Goal: Task Accomplishment & Management: Use online tool/utility

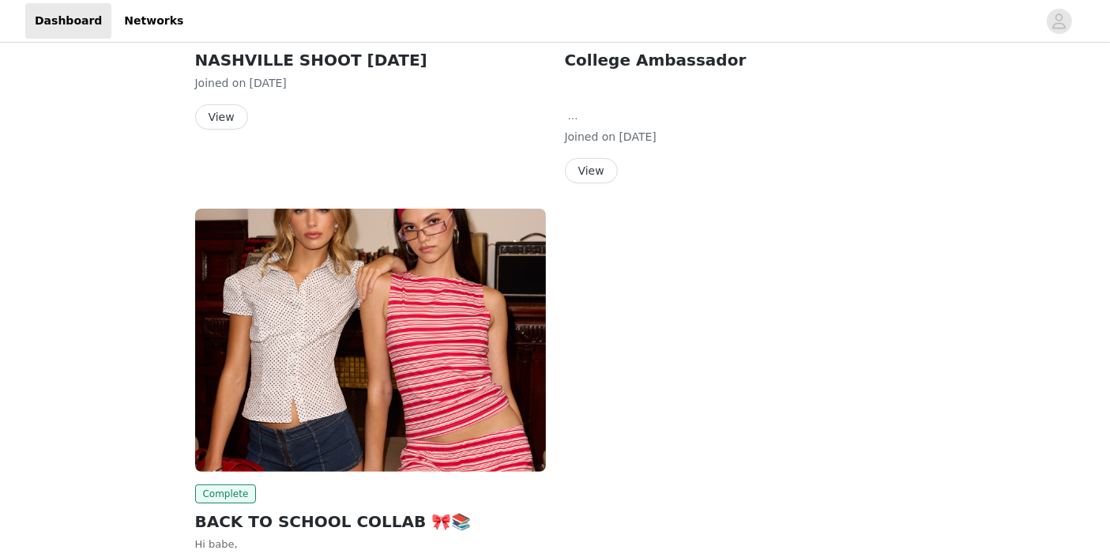
scroll to position [538, 0]
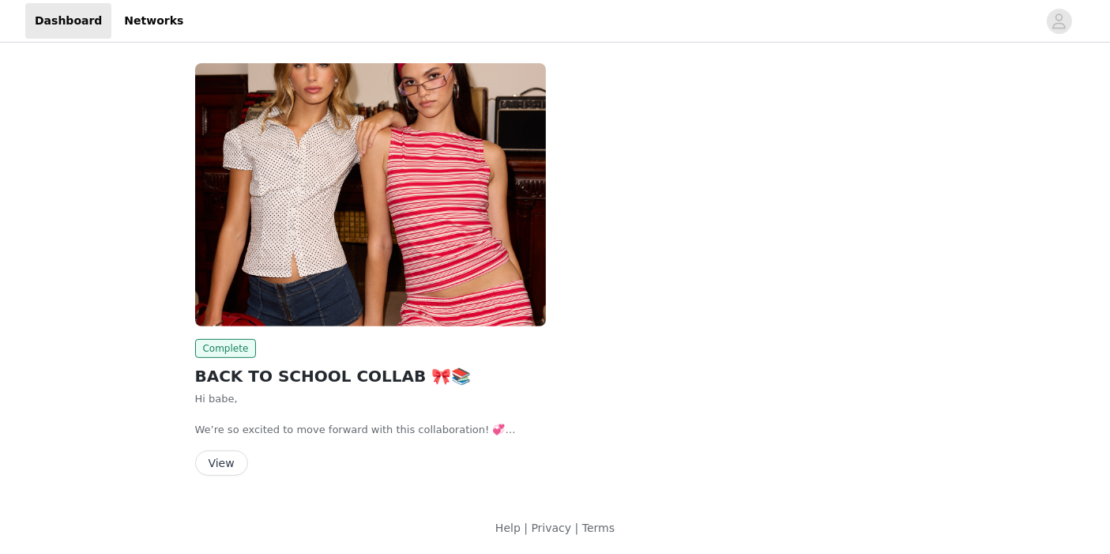
click at [225, 456] on button "View" at bounding box center [221, 462] width 53 height 25
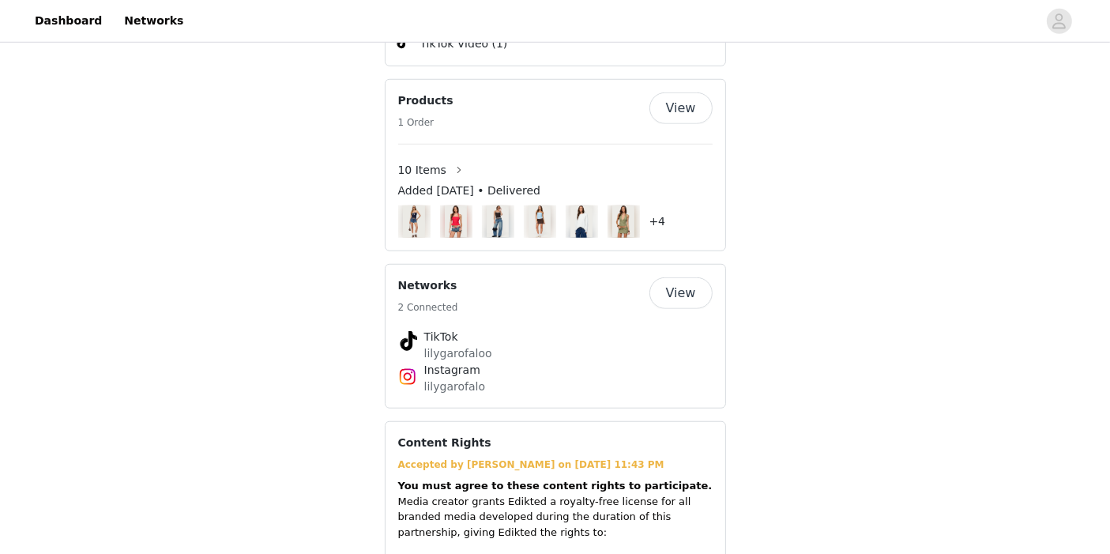
scroll to position [1218, 0]
click at [672, 277] on button "View" at bounding box center [680, 293] width 63 height 32
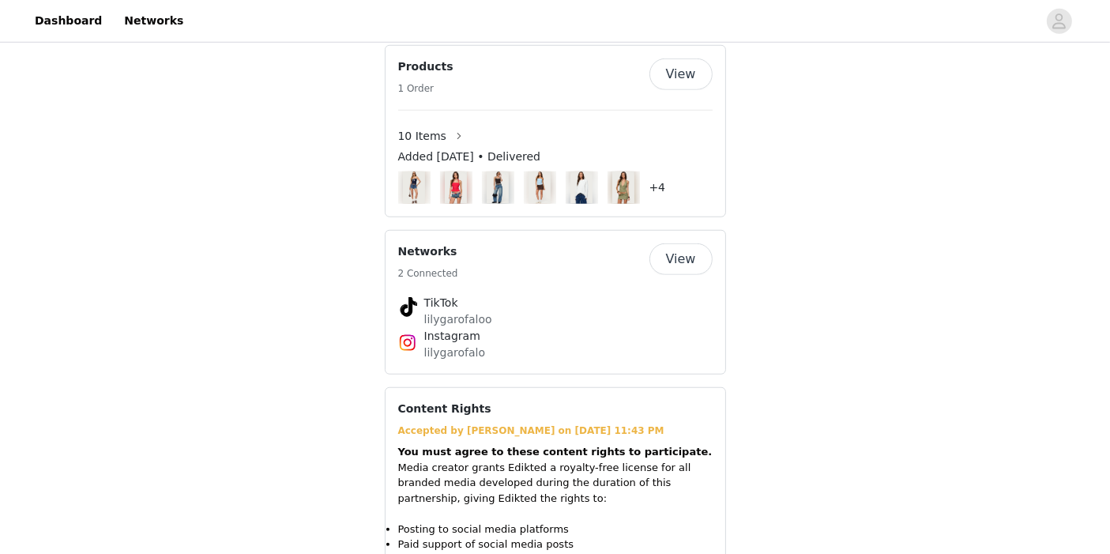
scroll to position [1082, 0]
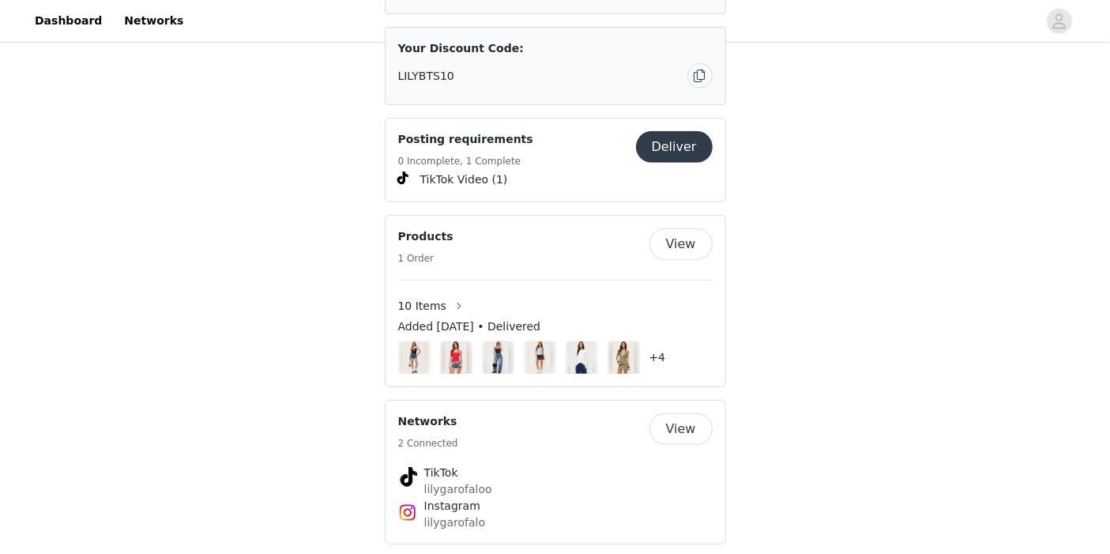
click at [677, 131] on button "Deliver" at bounding box center [674, 147] width 77 height 32
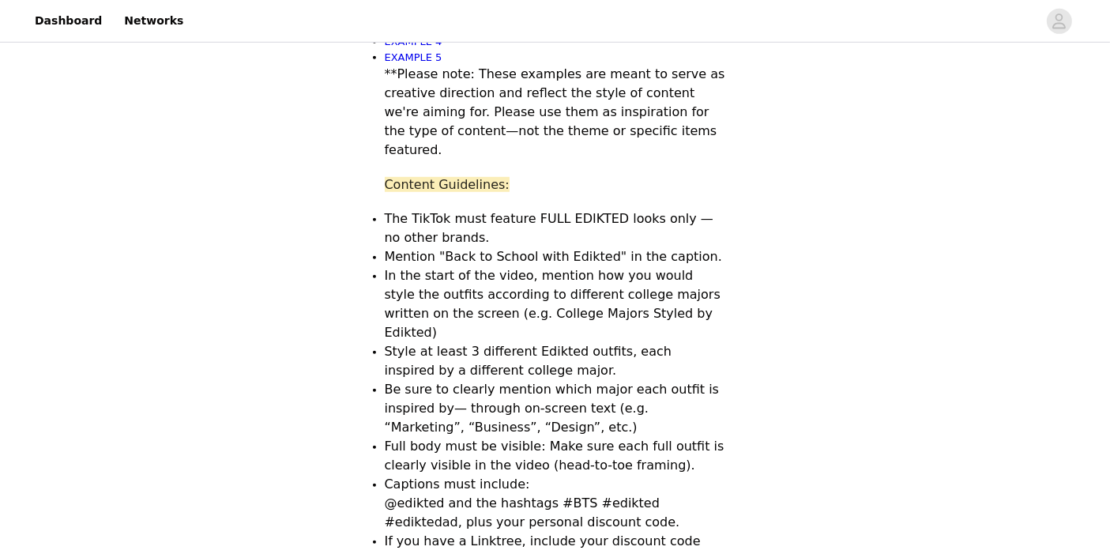
scroll to position [1554, 0]
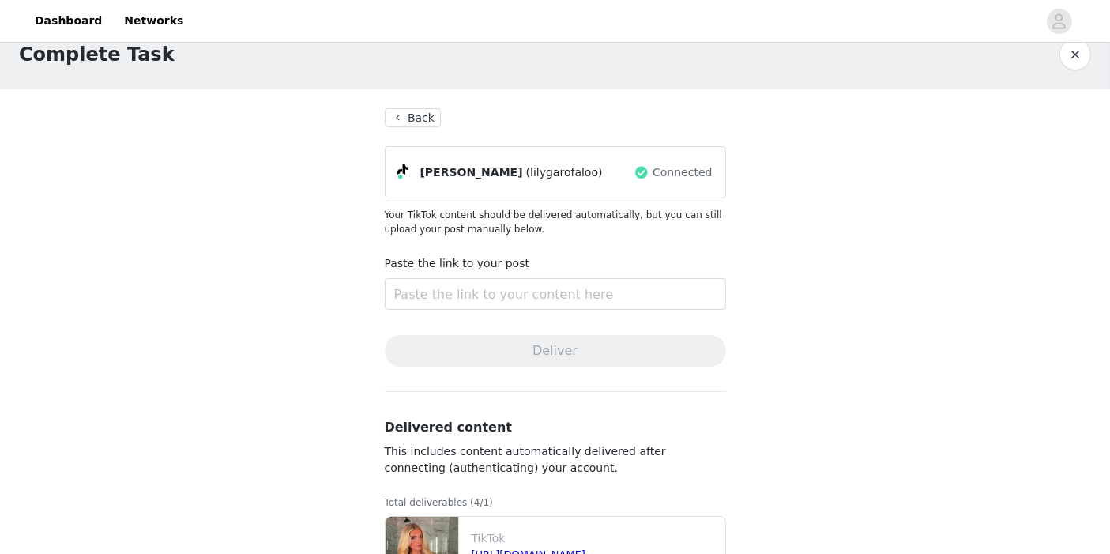
scroll to position [355, 0]
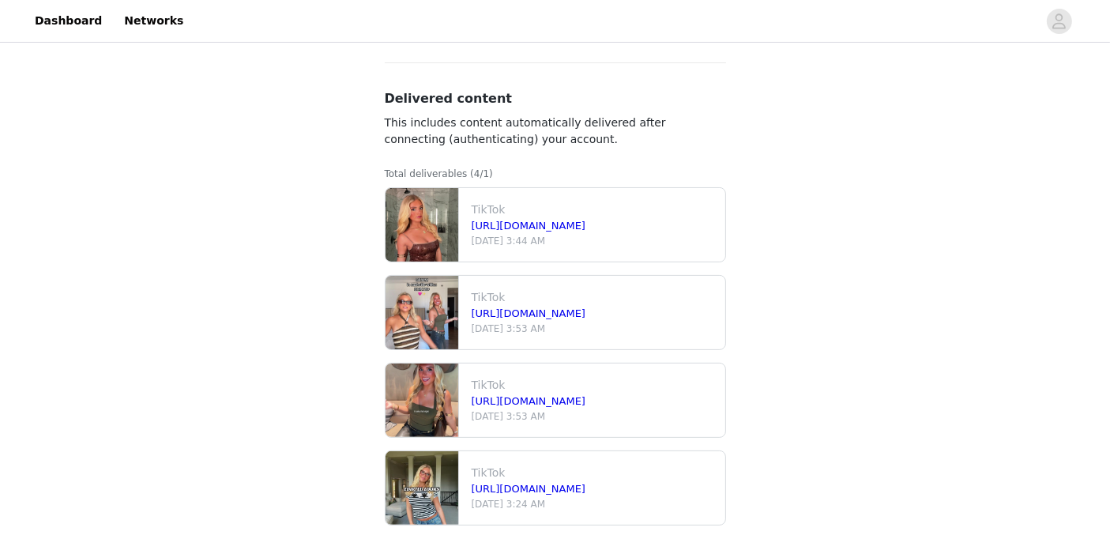
click at [589, 195] on div "TikTok https://www.tiktok.com/@lilygarofaloo/video/7541491441835560222 Aug 23 2…" at bounding box center [595, 224] width 260 height 59
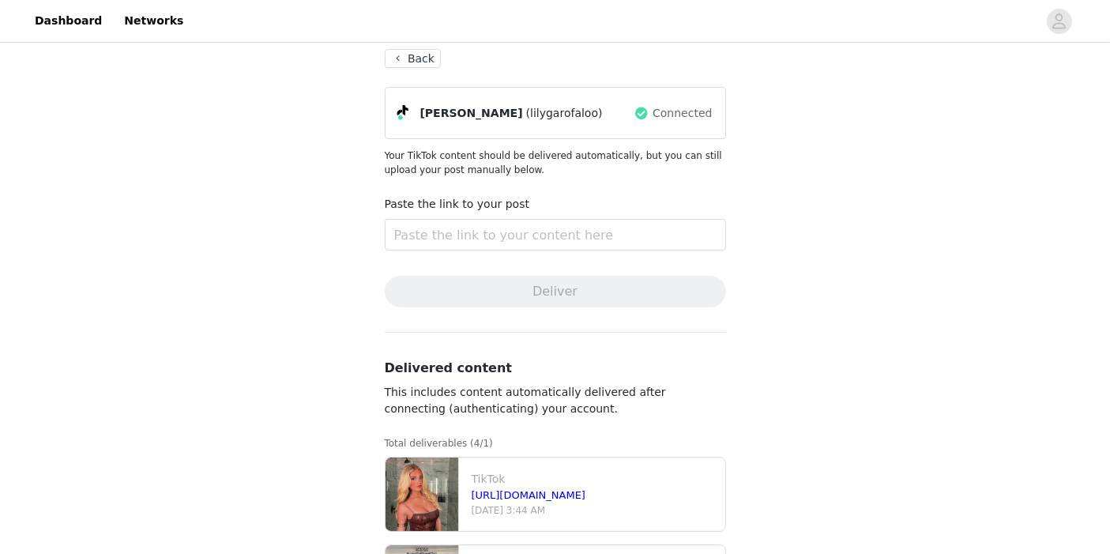
scroll to position [316, 0]
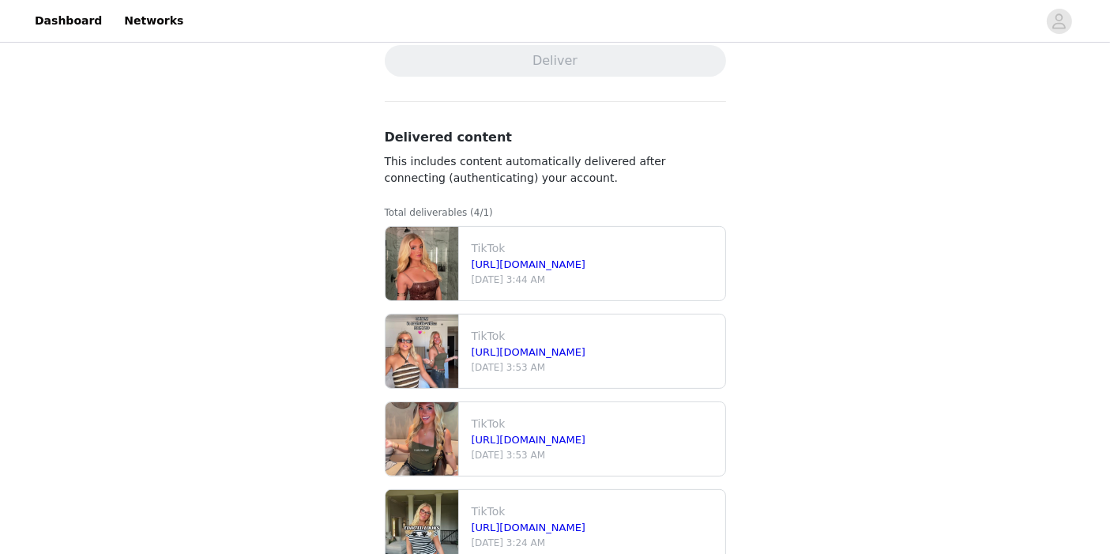
click at [420, 270] on img at bounding box center [422, 263] width 73 height 73
click at [541, 291] on div "TikTok https://www.tiktok.com/@lilygarofaloo/video/7541491441835560222 Aug 23 2…" at bounding box center [595, 263] width 260 height 59
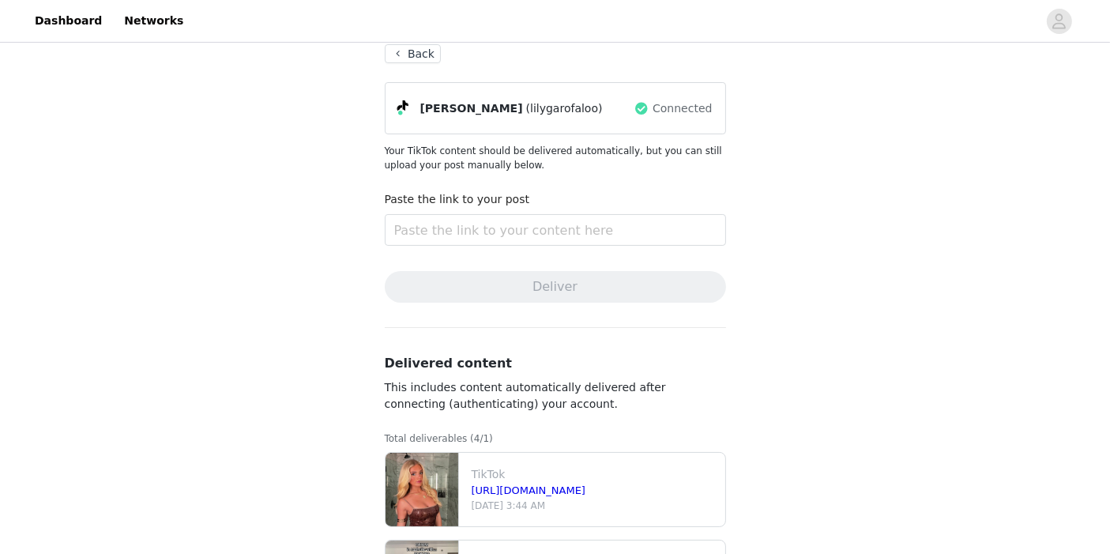
scroll to position [77, 0]
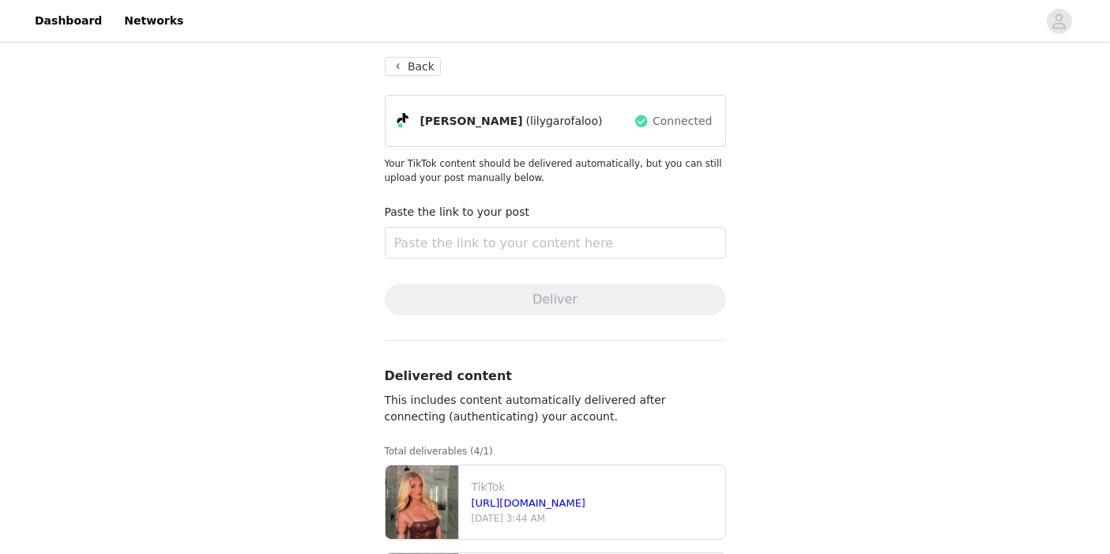
click at [386, 65] on button "Back" at bounding box center [413, 66] width 57 height 19
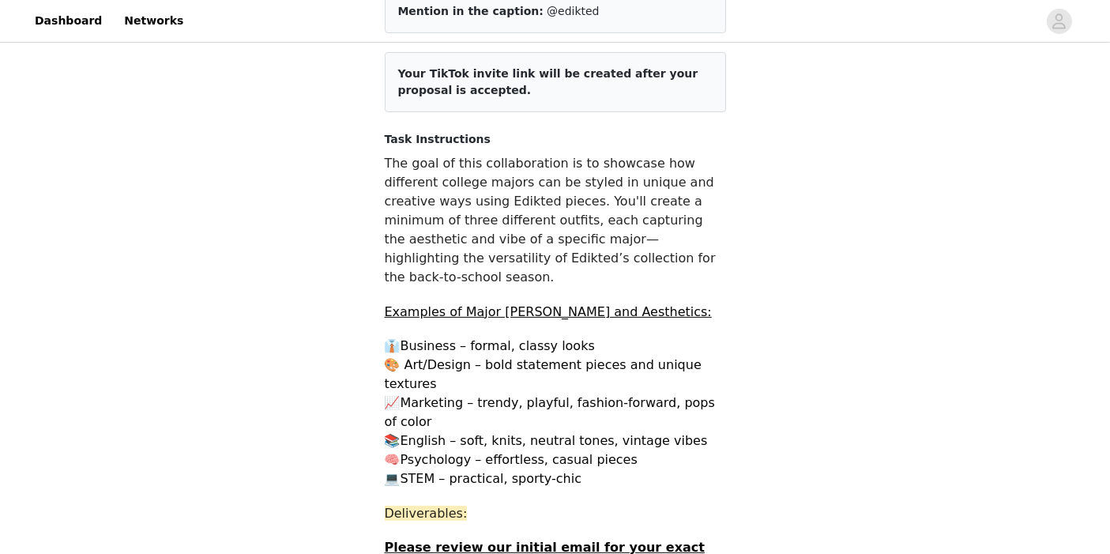
scroll to position [77, 0]
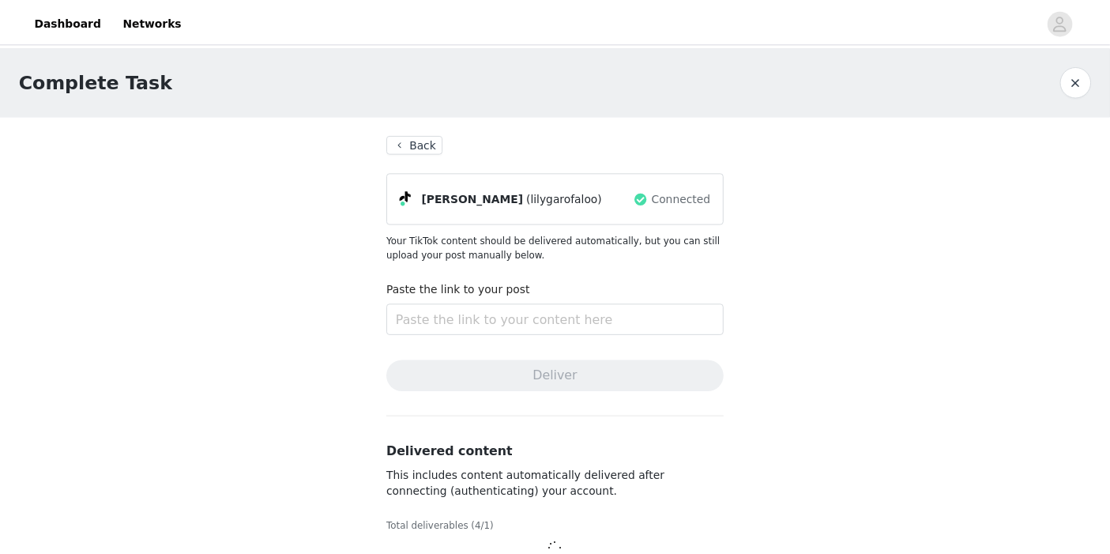
scroll to position [4, 0]
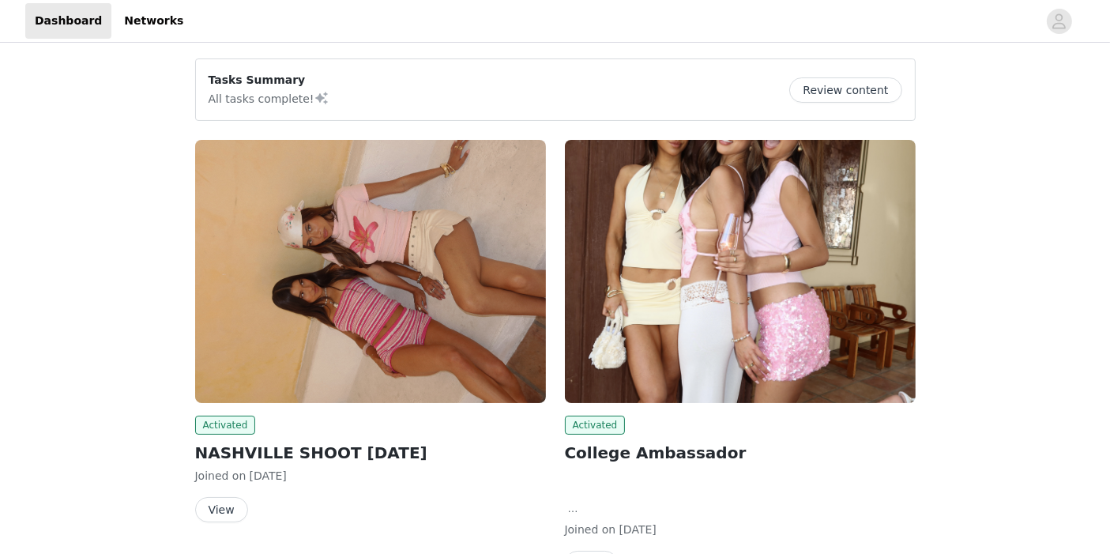
scroll to position [9, 0]
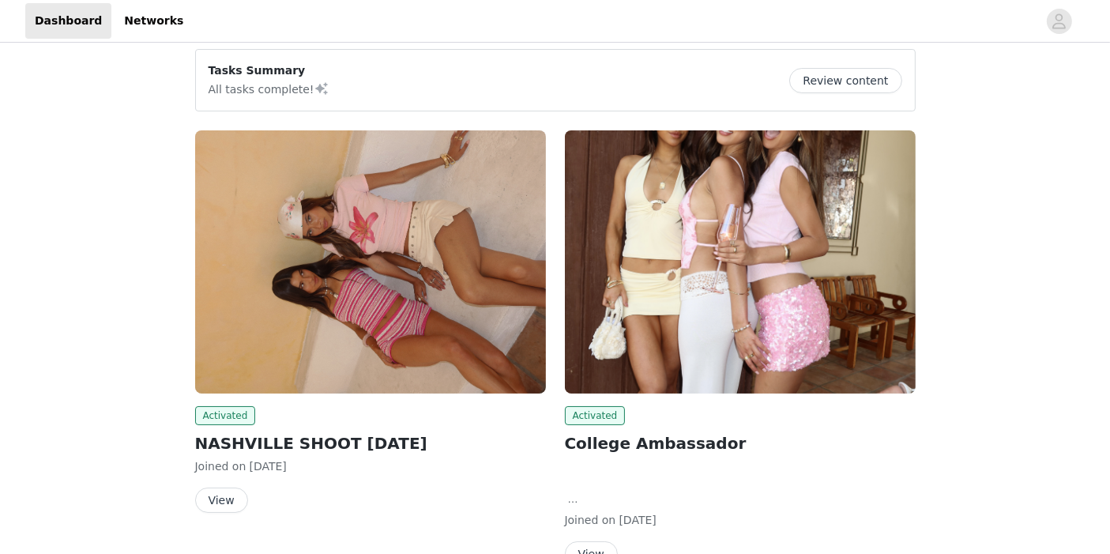
click at [224, 507] on button "View" at bounding box center [221, 499] width 53 height 25
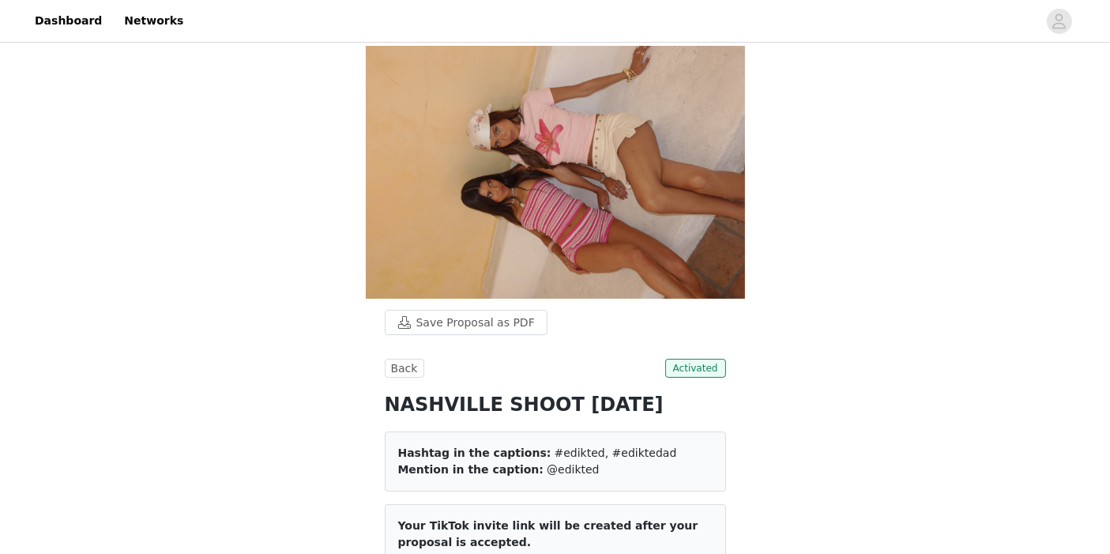
scroll to position [348, 0]
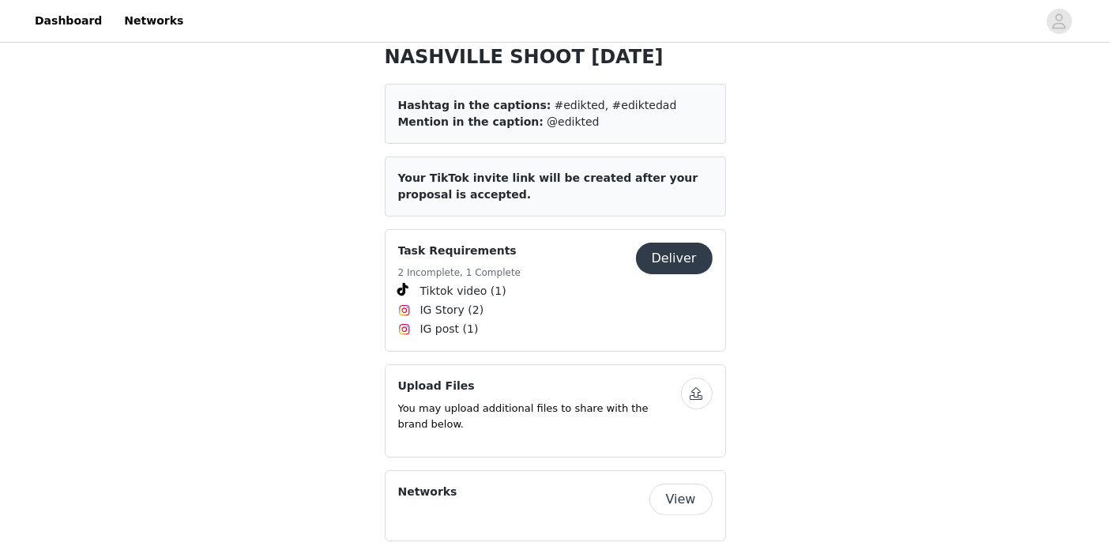
click at [679, 245] on button "Deliver" at bounding box center [674, 259] width 77 height 32
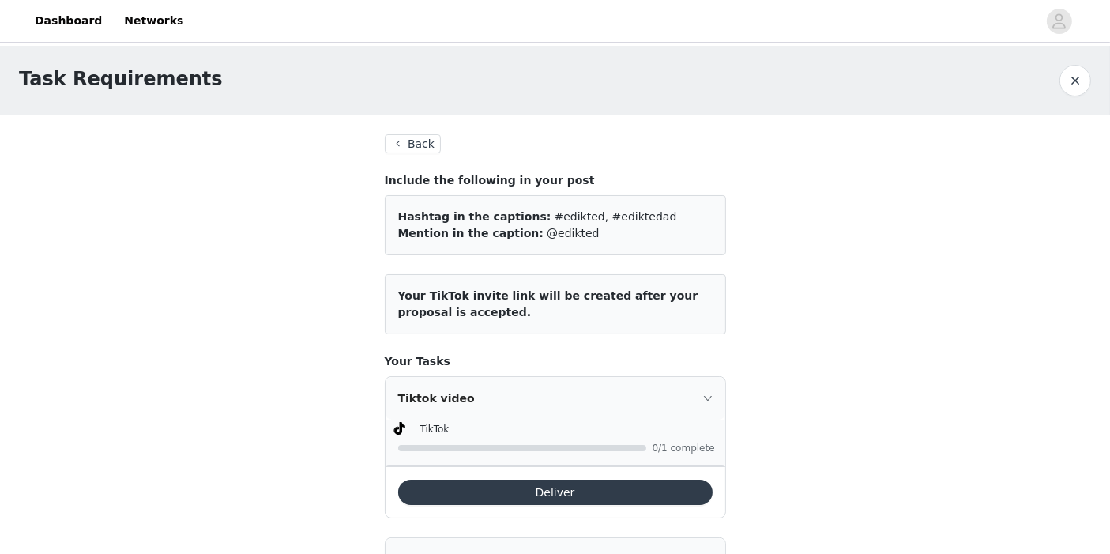
scroll to position [154, 0]
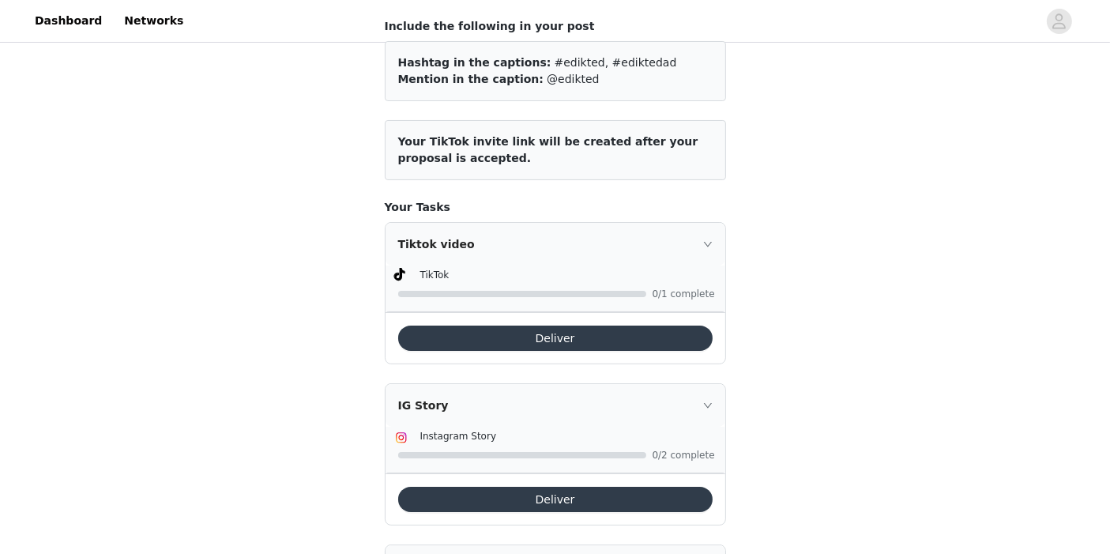
click at [657, 339] on button "Deliver" at bounding box center [555, 338] width 314 height 25
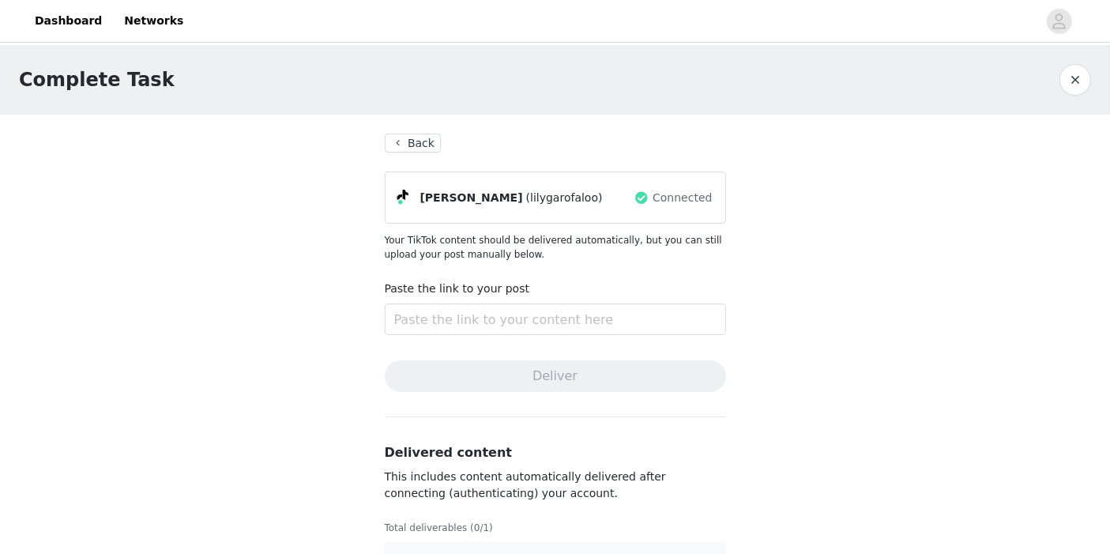
scroll to position [45, 0]
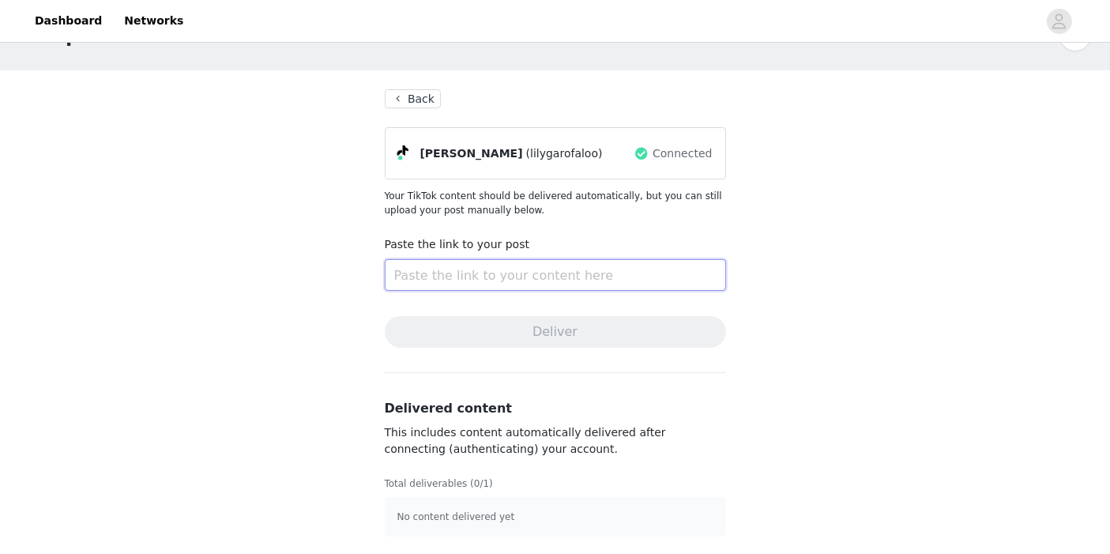
click at [473, 278] on input "text" at bounding box center [555, 275] width 341 height 32
paste input "[URL][DOMAIN_NAME]"
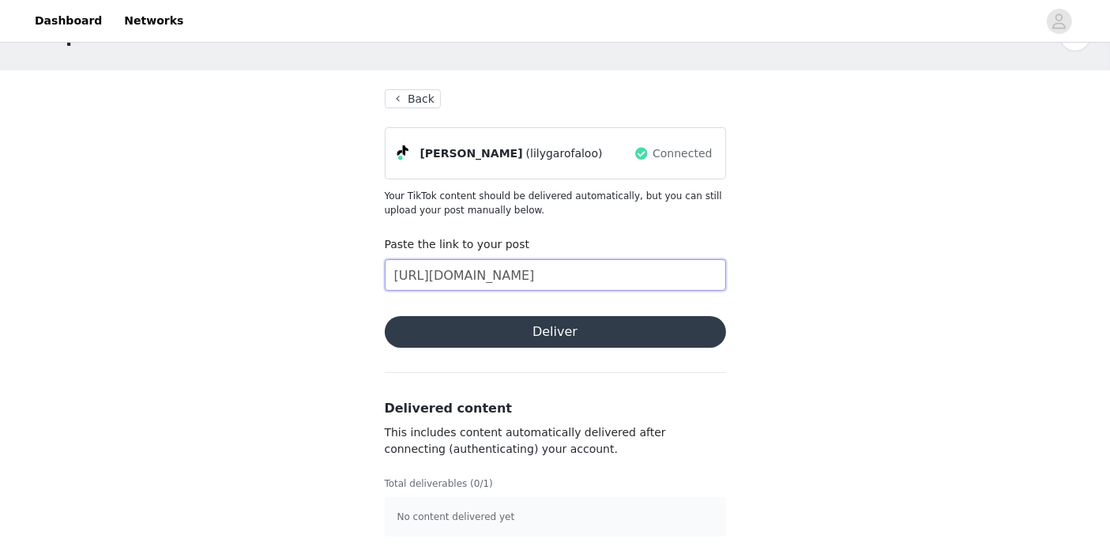
scroll to position [0, 62]
type input "[URL][DOMAIN_NAME]"
click at [495, 328] on button "Deliver" at bounding box center [555, 332] width 341 height 32
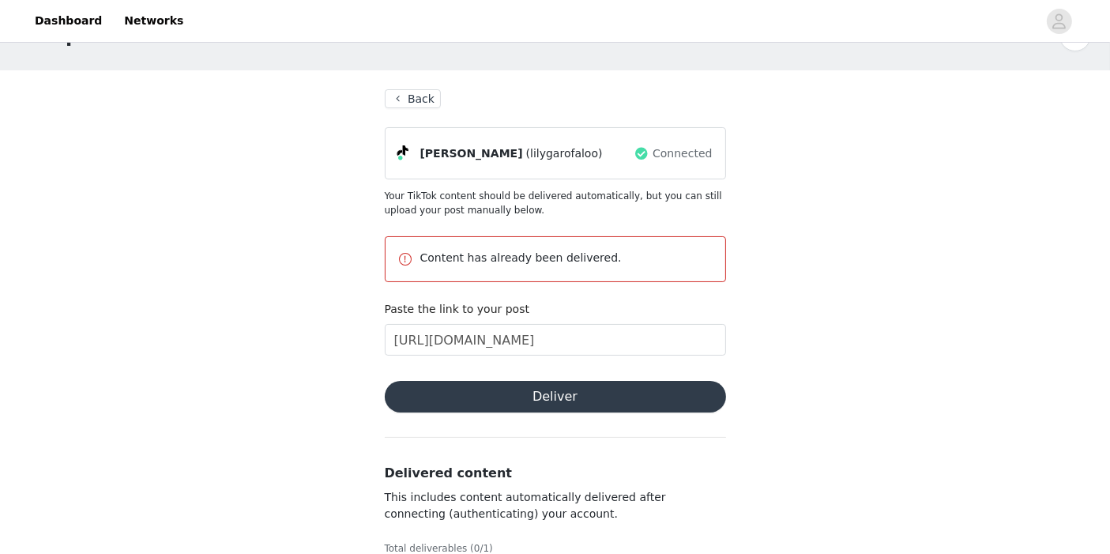
scroll to position [110, 0]
